Goal: Task Accomplishment & Management: Manage account settings

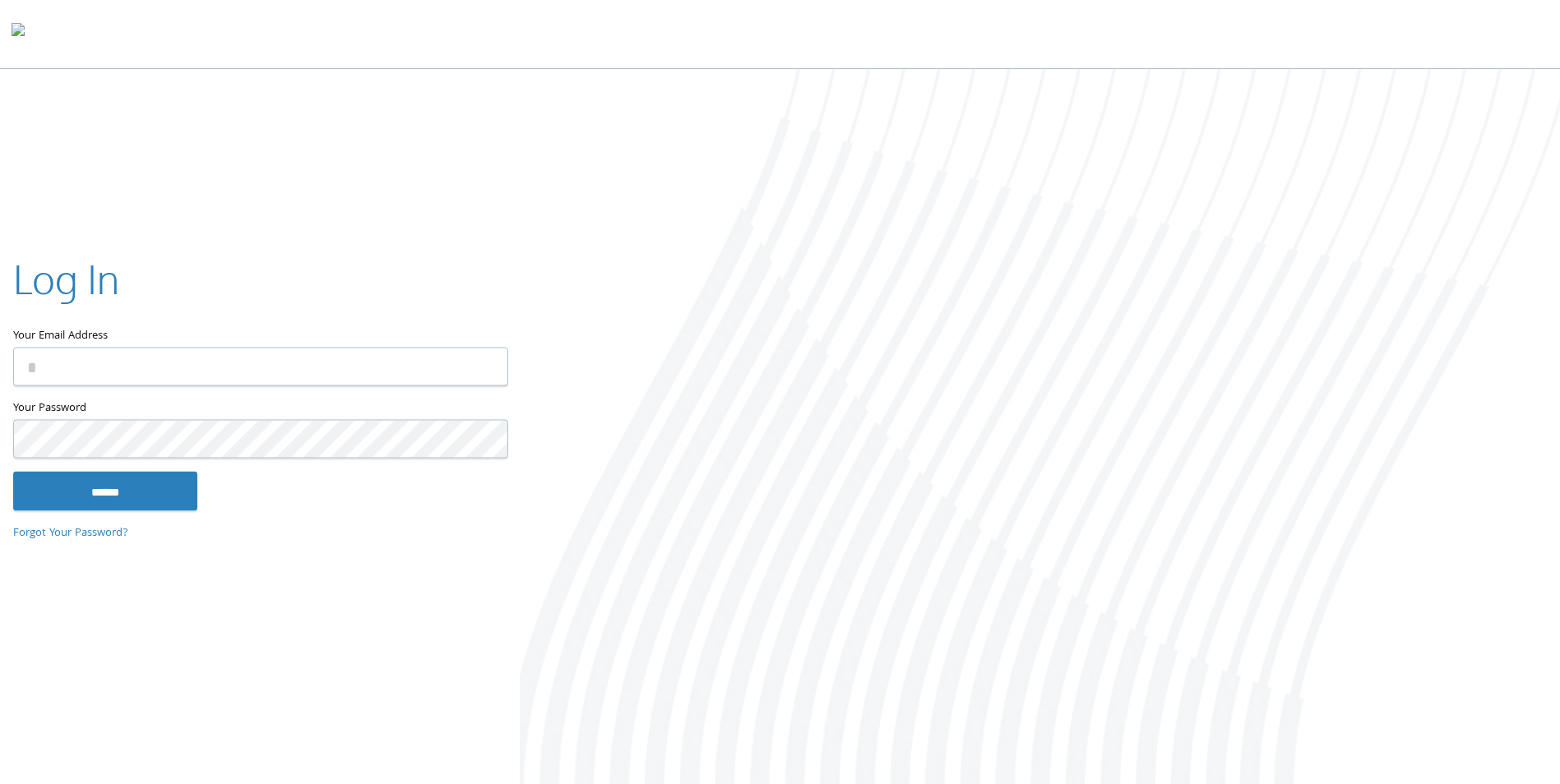
type input "**********"
click at [153, 487] on input "******" at bounding box center [105, 491] width 184 height 40
type input "**********"
click at [152, 488] on input "******" at bounding box center [105, 491] width 184 height 40
